Goal: Navigation & Orientation: Find specific page/section

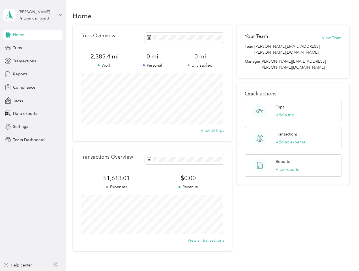
click at [179, 136] on div "Trips Overview 2,385.4 mi Work 0 mi Personal 0 mi Unclassified View all trips" at bounding box center [152, 83] width 159 height 117
click at [33, 15] on div "[PERSON_NAME]" at bounding box center [36, 12] width 35 height 6
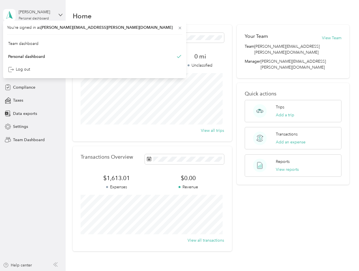
click at [33, 35] on div "You’re signed in as [PERSON_NAME][EMAIL_ADDRESS][PERSON_NAME][DOMAIN_NAME] Team…" at bounding box center [94, 50] width 183 height 58
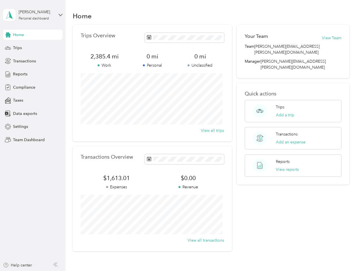
click at [8, 35] on div "You’re signed in as [PERSON_NAME][EMAIL_ADDRESS][PERSON_NAME][DOMAIN_NAME] Team…" at bounding box center [94, 50] width 183 height 58
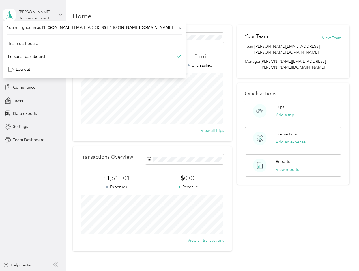
click at [33, 48] on div "Trips" at bounding box center [32, 48] width 59 height 10
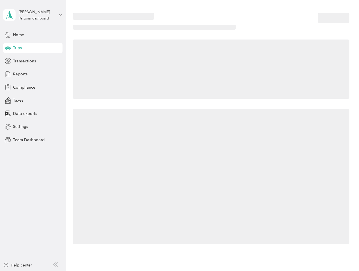
click at [8, 48] on icon at bounding box center [8, 47] width 6 height 3
